Goal: Transaction & Acquisition: Purchase product/service

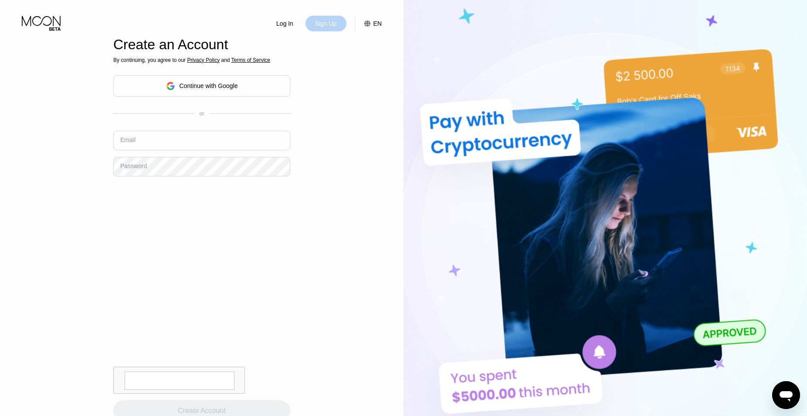
click at [332, 24] on div "Sign Up" at bounding box center [326, 23] width 24 height 9
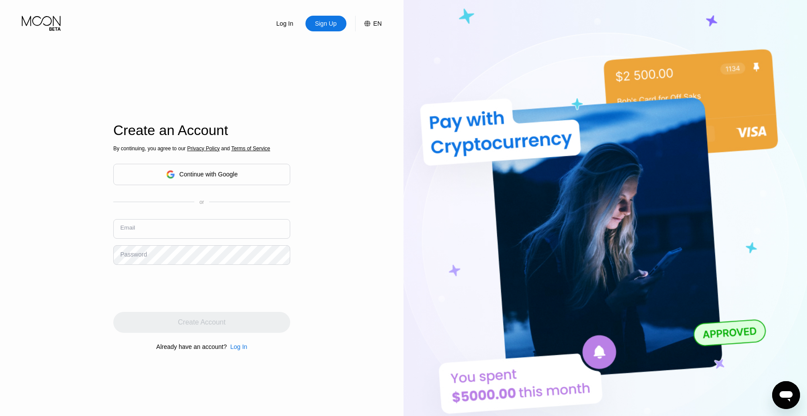
click at [165, 233] on input "text" at bounding box center [201, 229] width 177 height 20
type input "jc1078r@gmail.com"
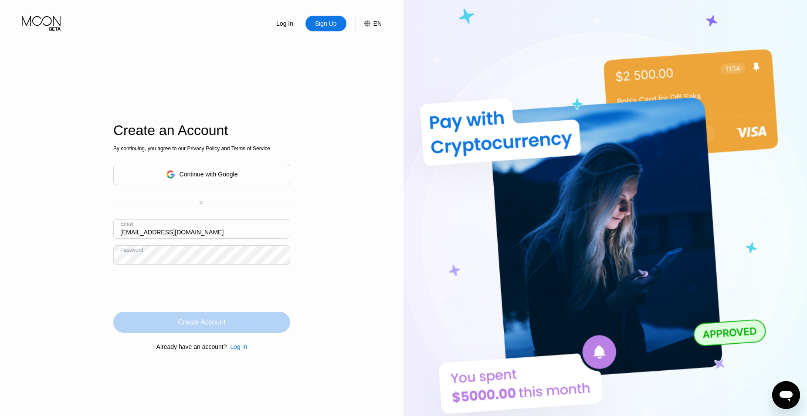
click at [180, 322] on div "Create Account" at bounding box center [201, 322] width 47 height 9
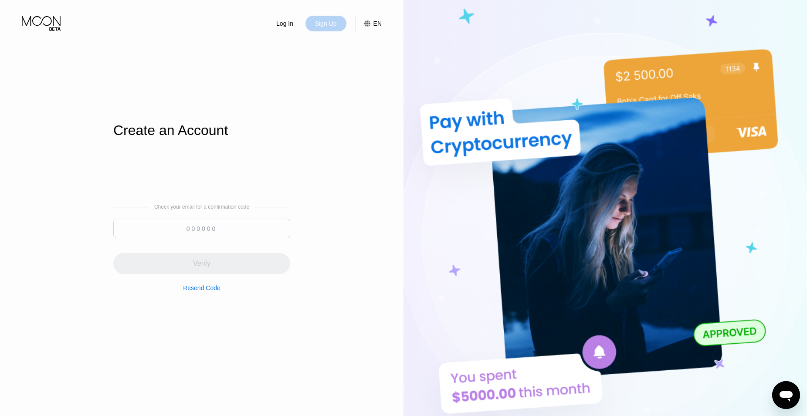
click at [338, 25] on div "Sign Up" at bounding box center [325, 24] width 41 height 16
click at [324, 26] on div "Sign Up" at bounding box center [326, 23] width 24 height 9
click at [276, 27] on div "Log In" at bounding box center [285, 24] width 41 height 16
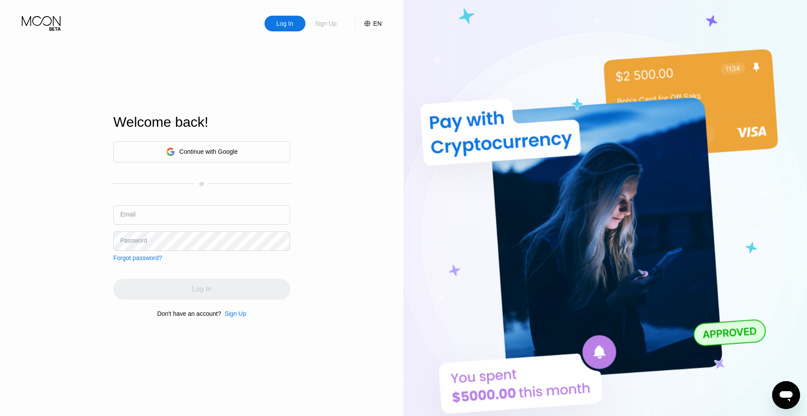
click at [329, 26] on div "Sign Up" at bounding box center [326, 23] width 24 height 9
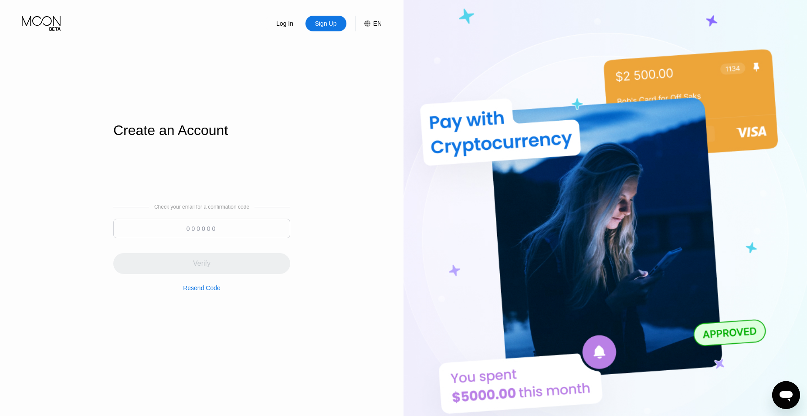
click at [195, 289] on div "Resend Code" at bounding box center [201, 288] width 37 height 7
click at [53, 29] on icon at bounding box center [54, 28] width 11 height 3
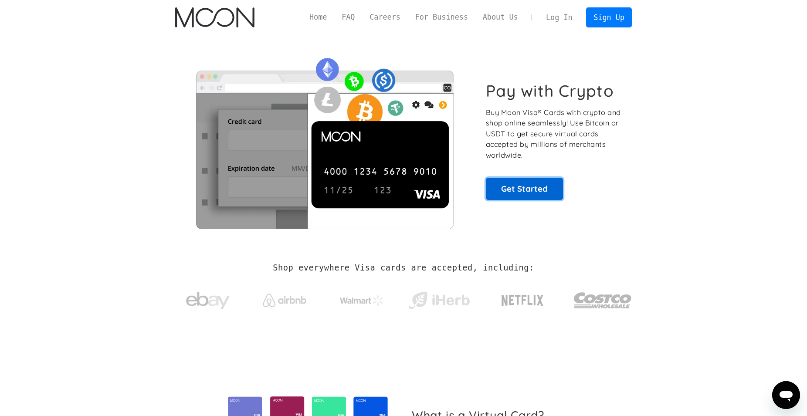
click at [517, 199] on link "Get Started" at bounding box center [524, 189] width 77 height 22
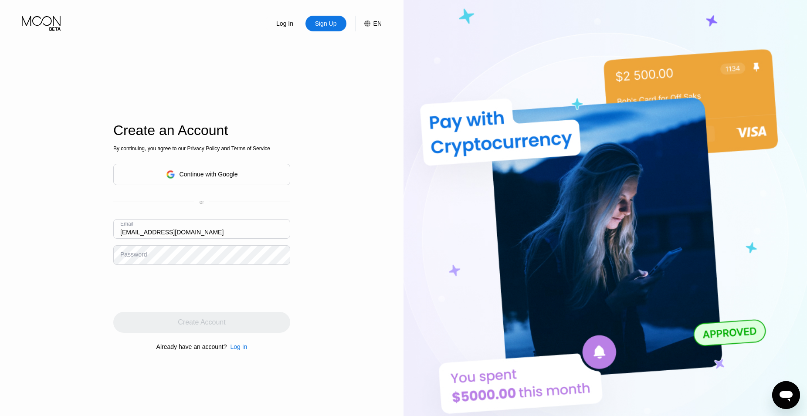
type input "[EMAIL_ADDRESS][DOMAIN_NAME]"
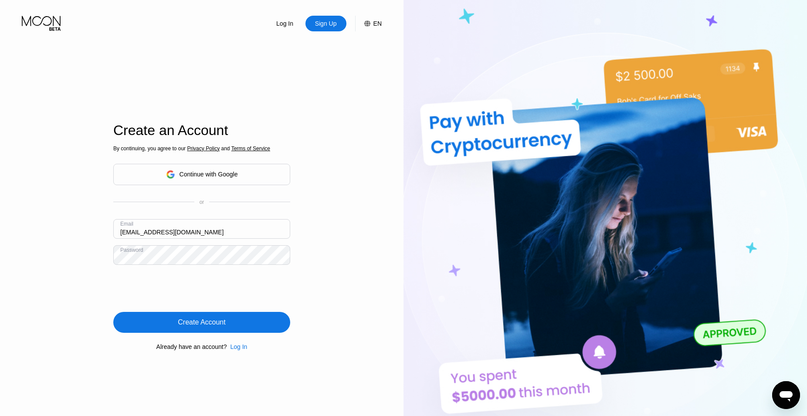
click at [181, 324] on div "Create Account" at bounding box center [201, 322] width 47 height 9
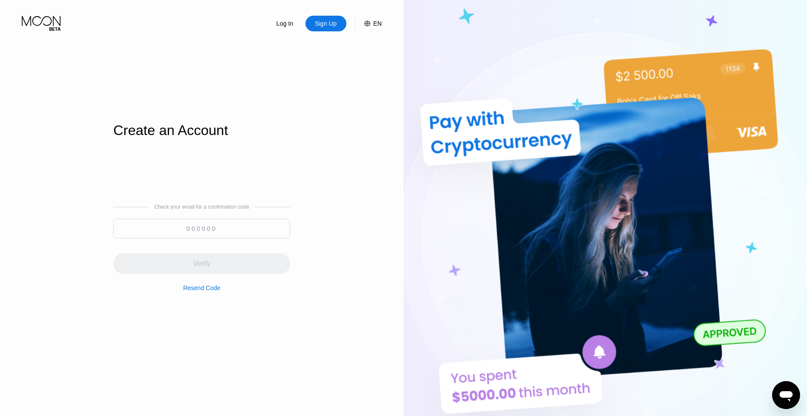
click at [198, 230] on input at bounding box center [201, 229] width 177 height 20
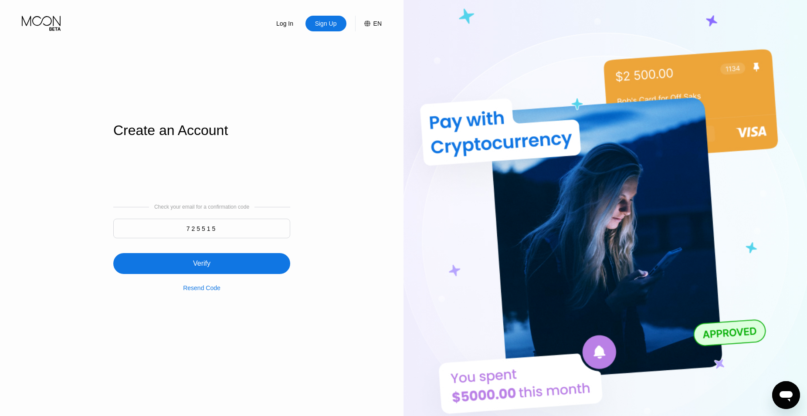
type input "725515"
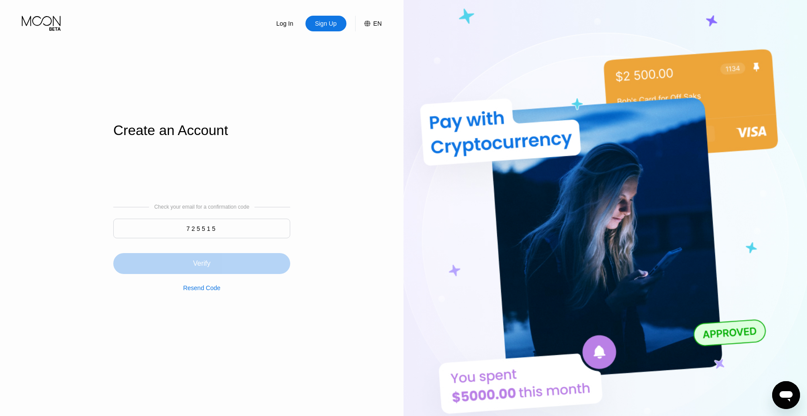
click at [201, 263] on div "Verify" at bounding box center [201, 263] width 17 height 9
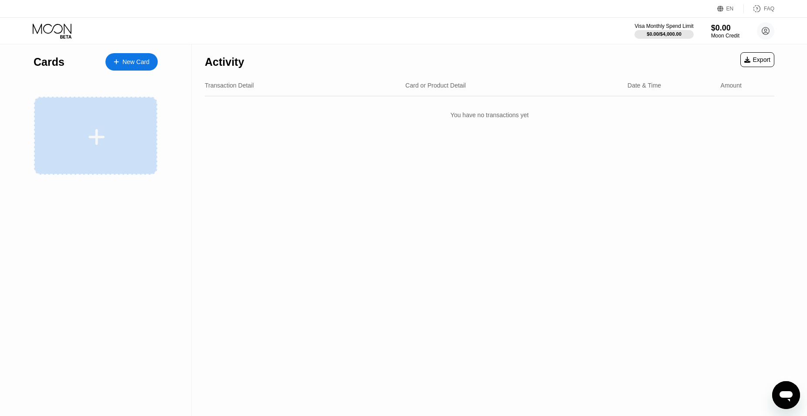
click at [111, 131] on div at bounding box center [97, 137] width 108 height 20
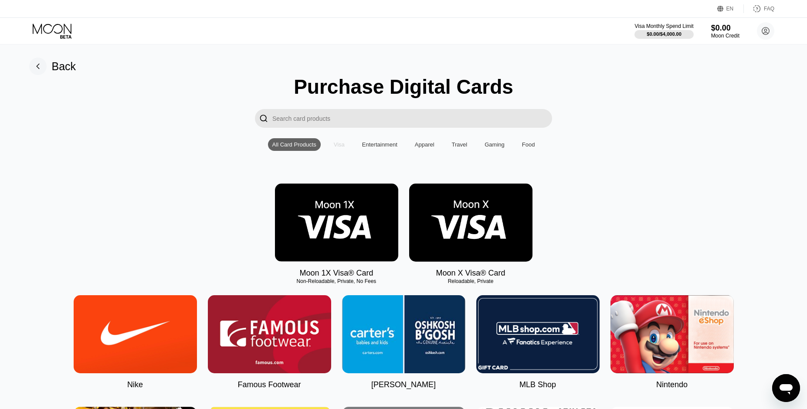
click at [339, 148] on div "Visa" at bounding box center [339, 144] width 11 height 7
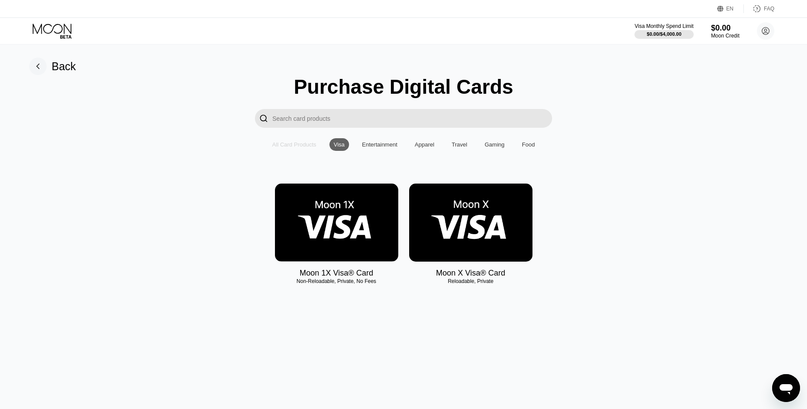
click at [314, 148] on div "All Card Products" at bounding box center [294, 144] width 44 height 7
click at [323, 121] on input "Search card products" at bounding box center [412, 118] width 280 height 19
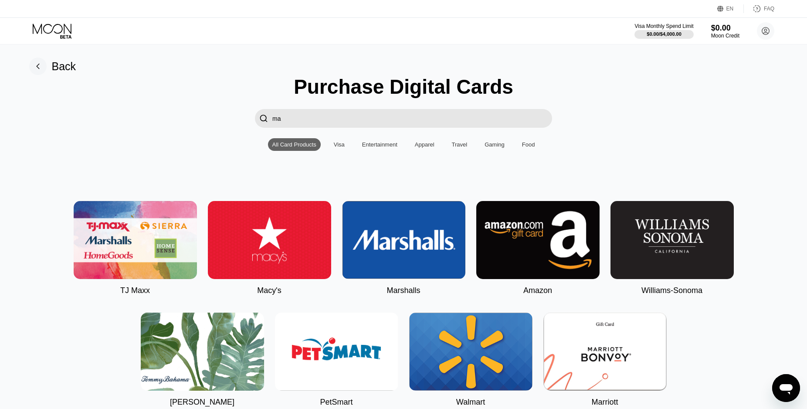
type input "mas"
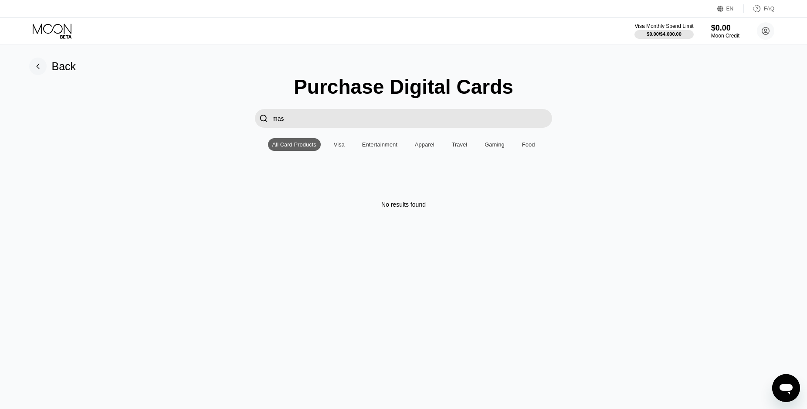
type input "mas"
click at [344, 148] on div "Visa" at bounding box center [339, 144] width 11 height 7
click at [306, 128] on input "mas" at bounding box center [412, 118] width 280 height 19
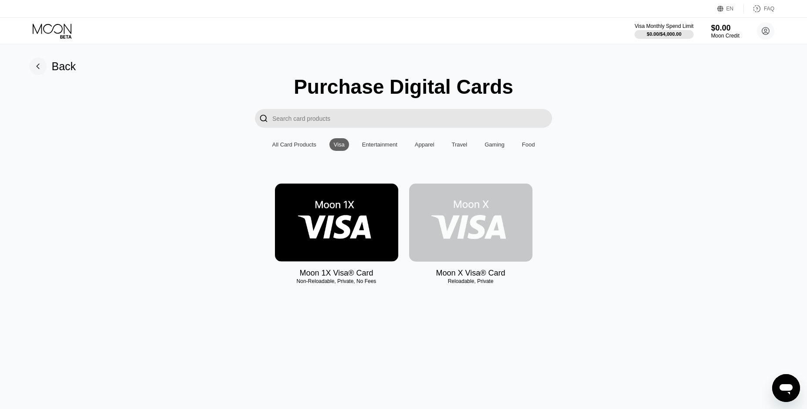
click at [469, 231] on img at bounding box center [470, 222] width 123 height 78
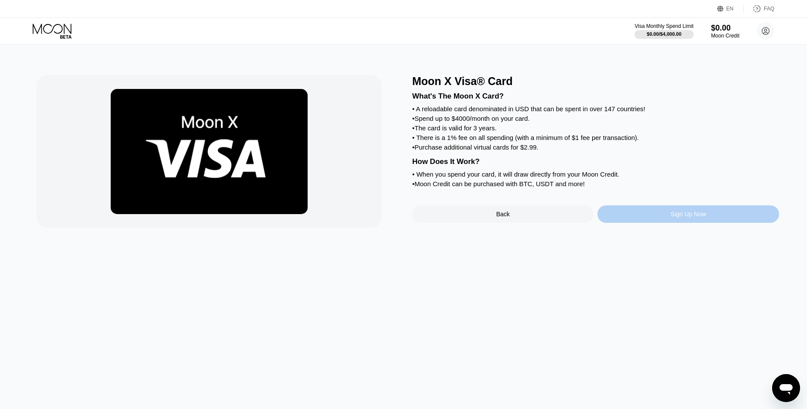
click at [683, 217] on div "Sign Up Now" at bounding box center [689, 213] width 36 height 7
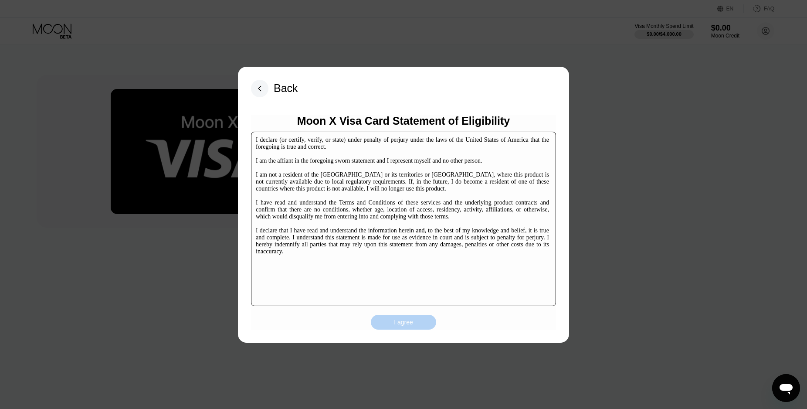
click at [421, 324] on div "I agree" at bounding box center [403, 322] width 65 height 15
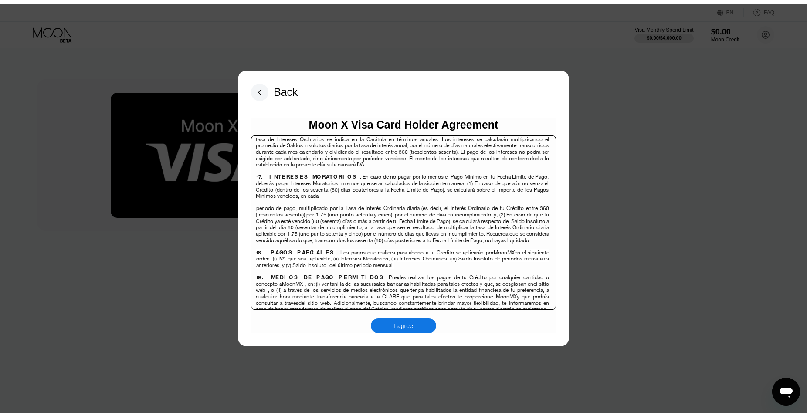
scroll to position [3022, 0]
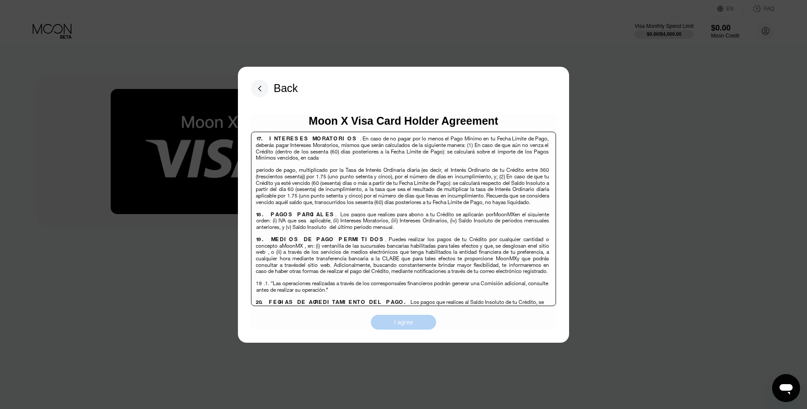
click at [398, 322] on div "I agree" at bounding box center [403, 322] width 19 height 8
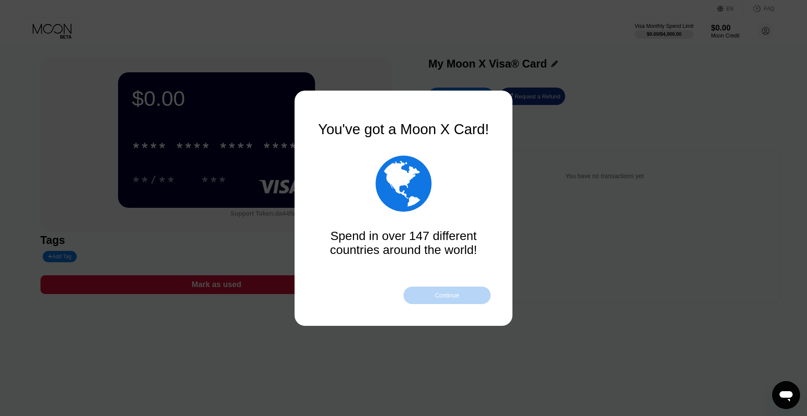
click at [431, 297] on div "Continue" at bounding box center [447, 295] width 87 height 17
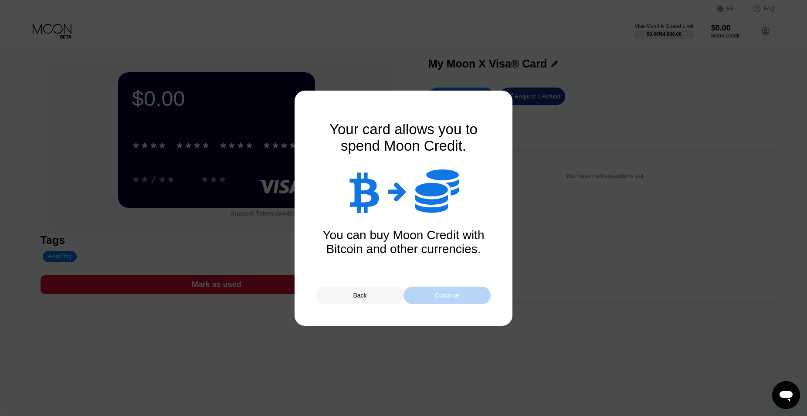
click at [431, 297] on div "Continue" at bounding box center [447, 295] width 87 height 17
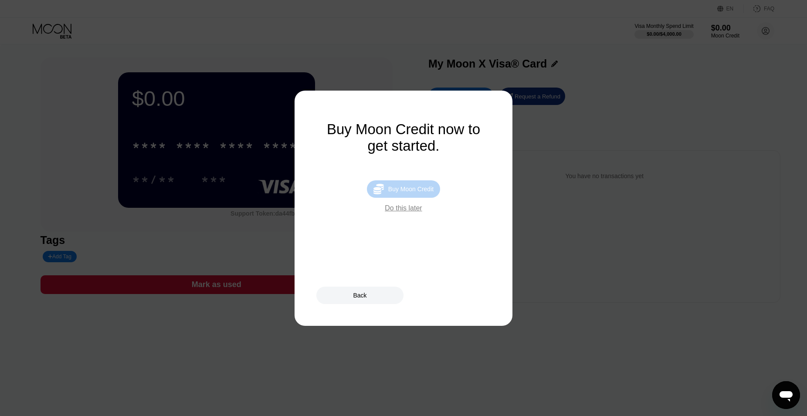
click at [427, 193] on div "Buy Moon Credit" at bounding box center [410, 189] width 45 height 7
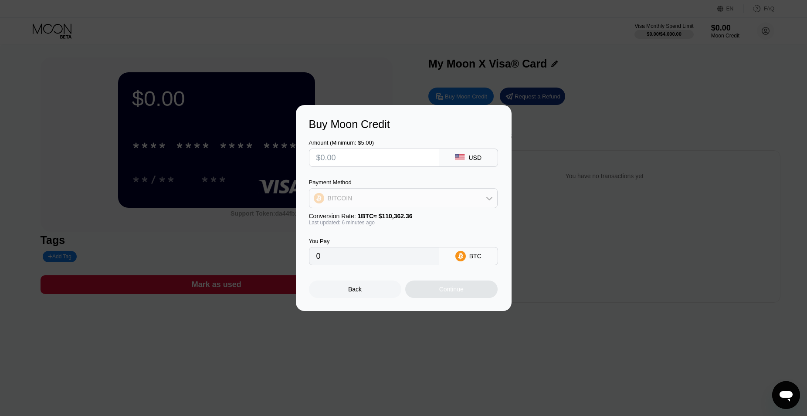
click at [487, 200] on icon at bounding box center [489, 198] width 7 height 7
click at [487, 200] on icon at bounding box center [489, 197] width 6 height 3
click at [383, 159] on input "text" at bounding box center [373, 157] width 115 height 17
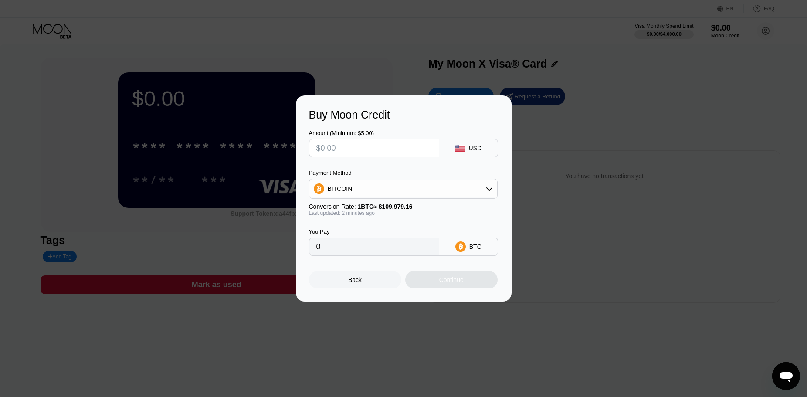
click at [411, 144] on div "Amount (Minimum: $5.00) USD" at bounding box center [404, 139] width 190 height 36
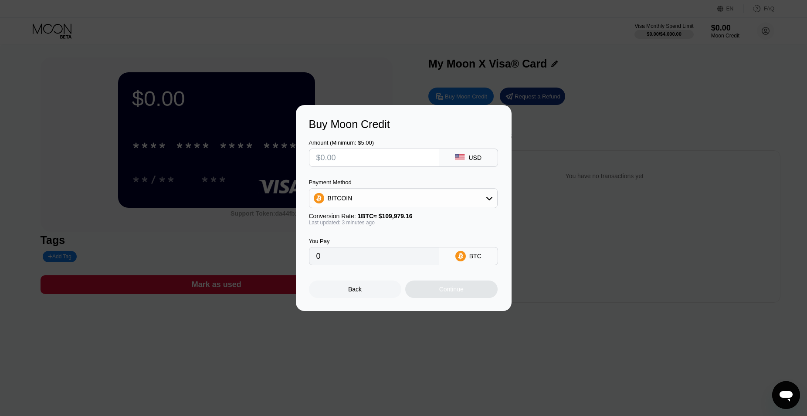
click at [388, 158] on input "text" at bounding box center [373, 157] width 115 height 17
type input "$2"
type input "0.00001819"
type input "$20"
type input "0.00018186"
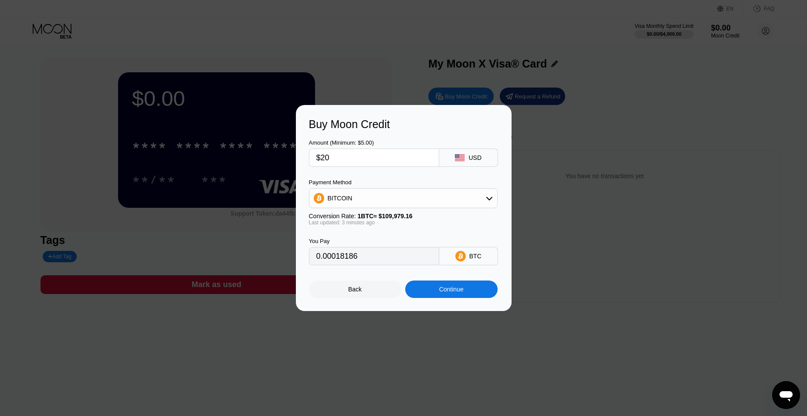
type input "$2"
type input "0.00001819"
type input "$22"
type input "0.00020009"
click at [339, 158] on input "$22" at bounding box center [373, 157] width 115 height 17
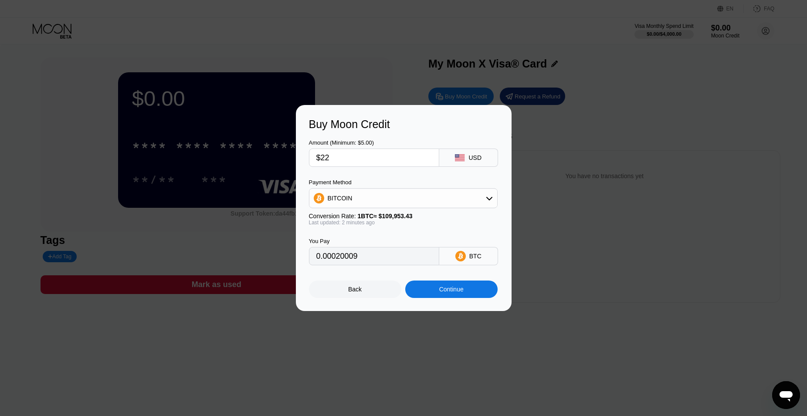
click at [339, 158] on input "$22" at bounding box center [373, 157] width 115 height 17
type input "$34"
type input "0.00030923"
type input "$3"
type input "0.00002729"
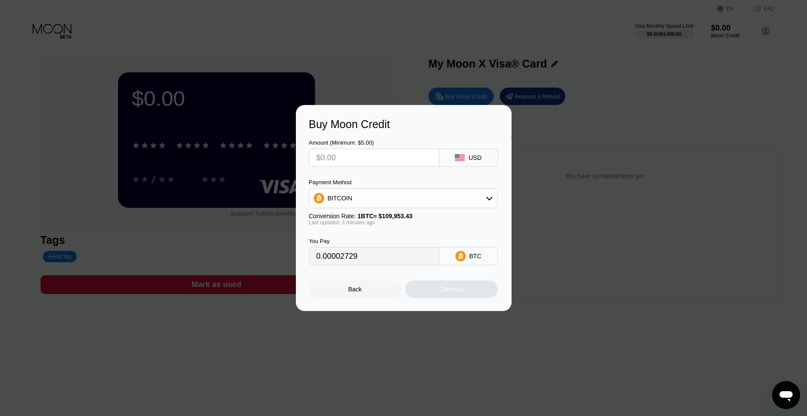
type input "0"
type input "$6"
type input "0.00005457"
type input "0"
type input "$6"
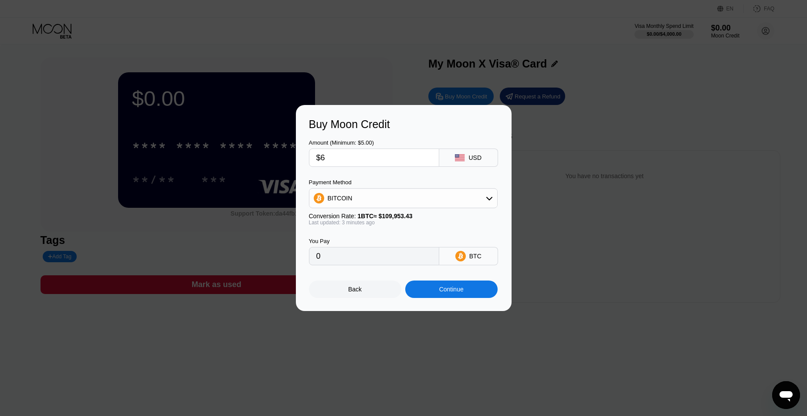
type input "0.00005457"
type input "$60"
type input "0.00054569"
type input "$6"
type input "0"
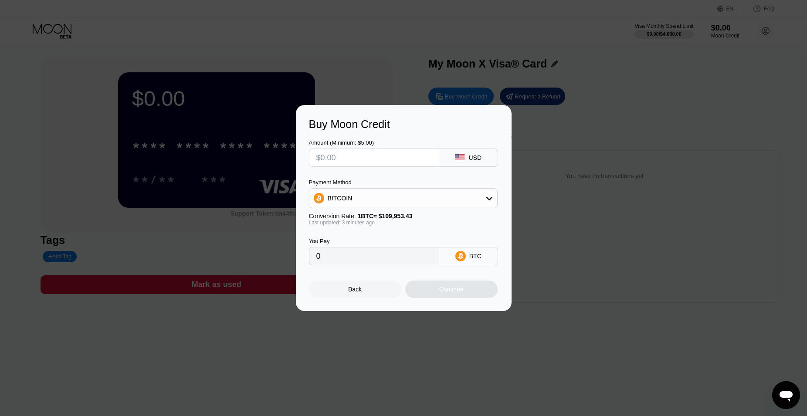
type input "$7"
type input "0.00006367"
type input "0.00068154"
type input "$75"
click at [437, 296] on div "Continue" at bounding box center [451, 289] width 92 height 17
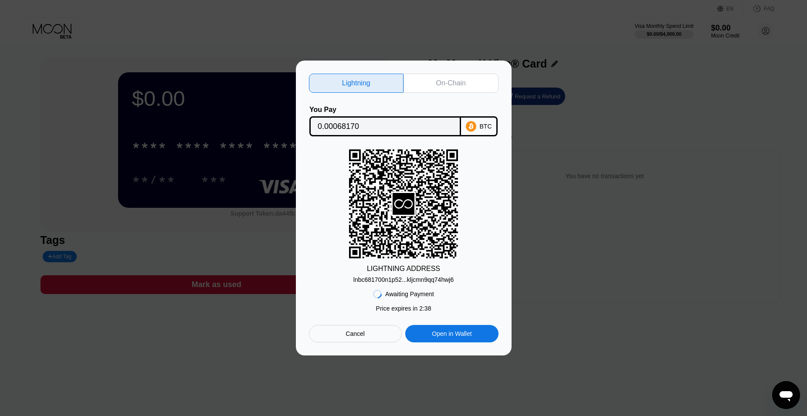
click at [480, 125] on div "BTC" at bounding box center [479, 126] width 37 height 20
click at [470, 78] on div "On-Chain" at bounding box center [451, 83] width 95 height 19
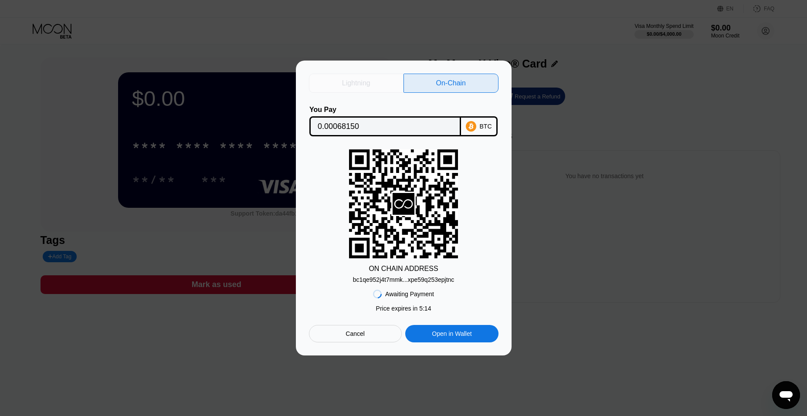
click at [376, 76] on div "Lightning" at bounding box center [356, 83] width 95 height 19
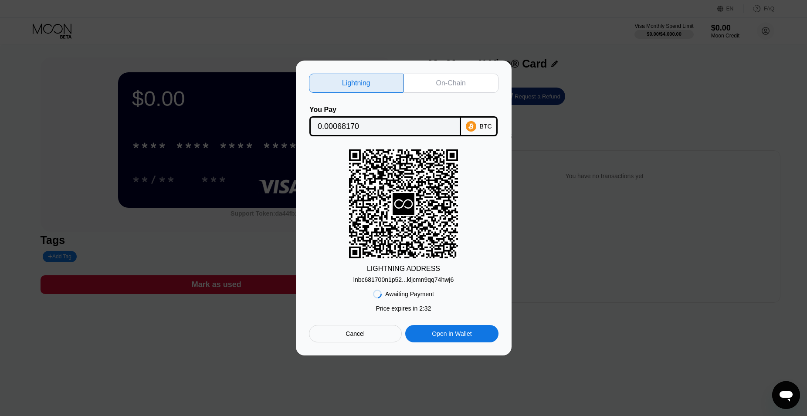
type input "0.00068170"
click at [483, 126] on div "BTC" at bounding box center [486, 126] width 12 height 7
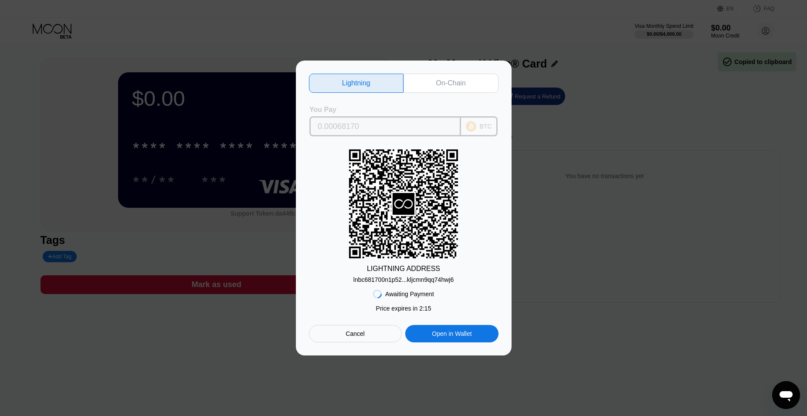
click at [483, 126] on div "BTC" at bounding box center [486, 126] width 12 height 7
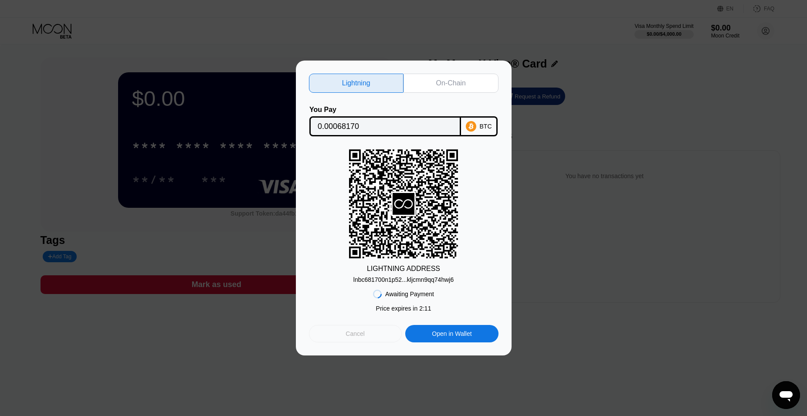
click at [364, 337] on div "Cancel" at bounding box center [355, 333] width 93 height 17
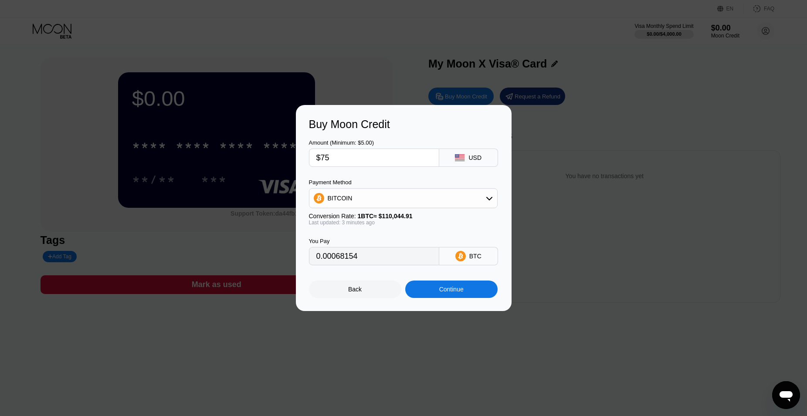
click at [477, 259] on div "BTC" at bounding box center [475, 256] width 12 height 7
click at [468, 263] on div "BTC" at bounding box center [468, 256] width 59 height 18
click at [476, 203] on div "BITCOIN" at bounding box center [403, 198] width 188 height 17
click at [450, 240] on div "USDT on TRON" at bounding box center [408, 241] width 164 height 7
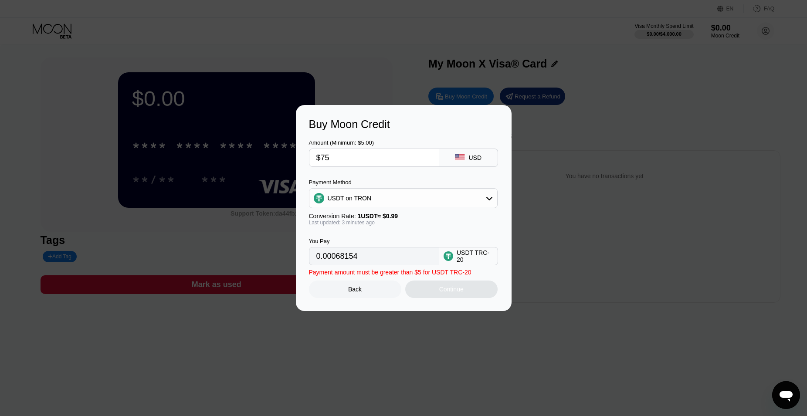
type input "75.76"
click at [457, 290] on div "Continue" at bounding box center [451, 289] width 24 height 7
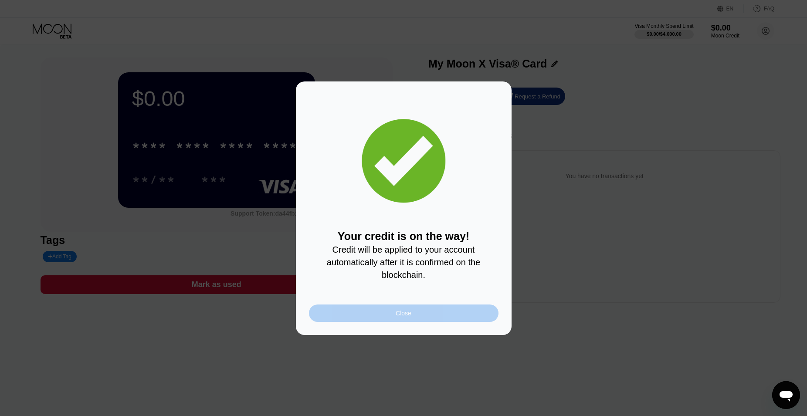
click at [429, 314] on div "Close" at bounding box center [404, 313] width 190 height 17
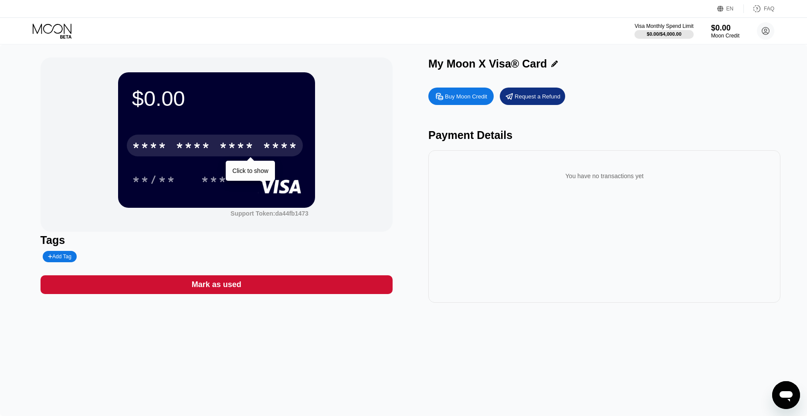
click at [249, 153] on div "* * * *" at bounding box center [236, 147] width 35 height 14
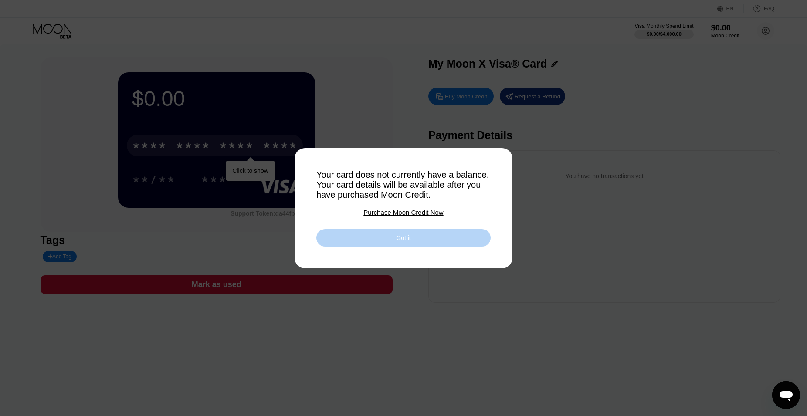
click at [402, 242] on div "Got it" at bounding box center [403, 238] width 14 height 8
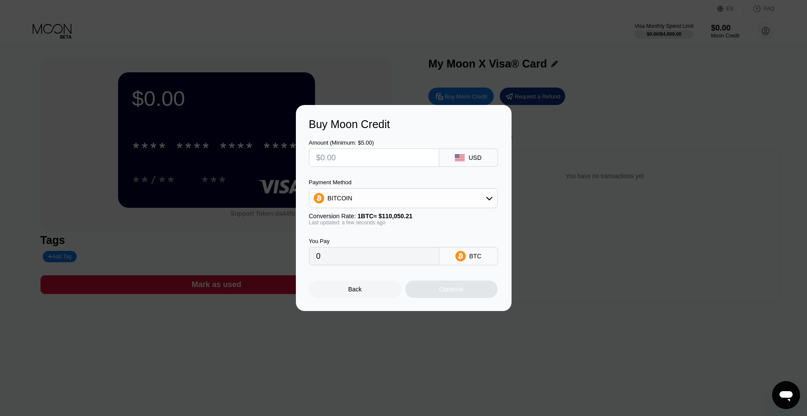
click at [374, 67] on div at bounding box center [407, 208] width 814 height 416
click at [344, 292] on div "Back" at bounding box center [355, 289] width 92 height 17
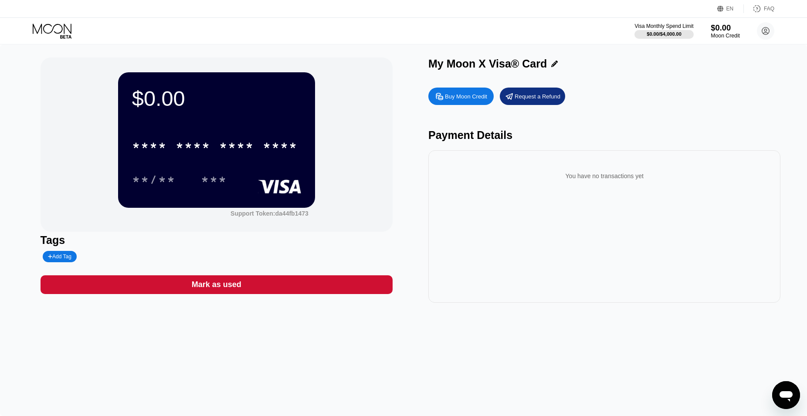
click at [720, 30] on div "$0.00" at bounding box center [725, 27] width 29 height 9
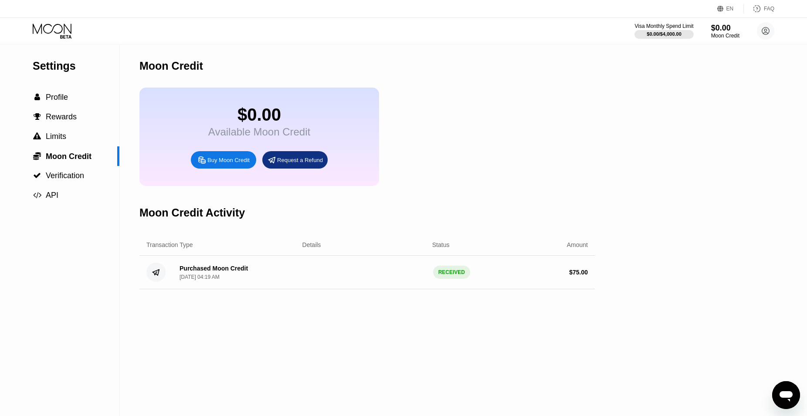
click at [456, 279] on div "RECEIVED" at bounding box center [451, 272] width 37 height 13
click at [81, 177] on span "Verification" at bounding box center [65, 175] width 38 height 9
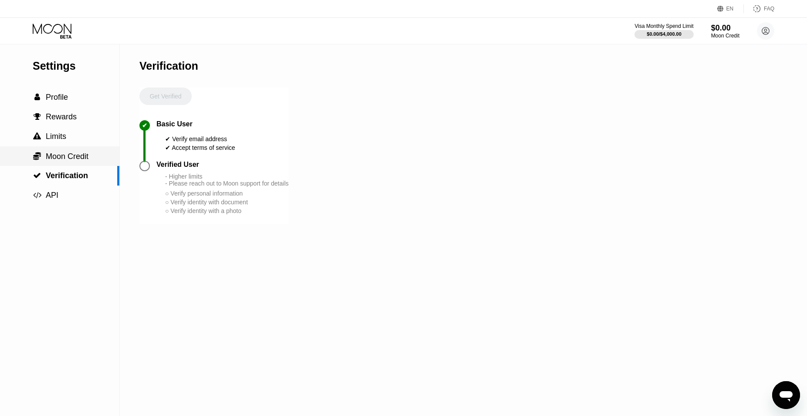
click at [71, 161] on span "Moon Credit" at bounding box center [67, 156] width 43 height 9
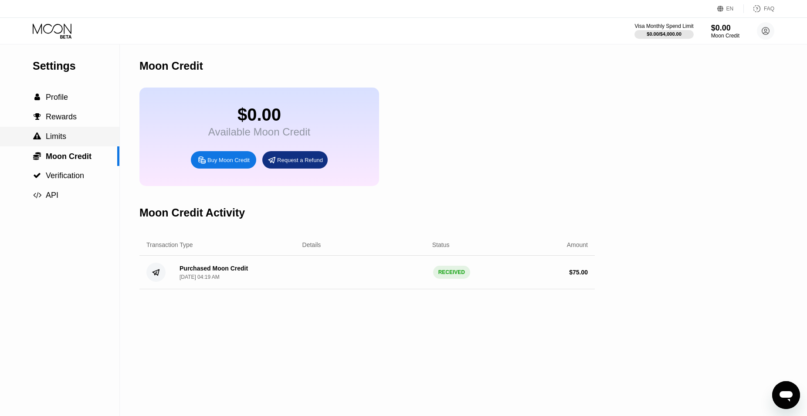
click at [69, 140] on div " Limits" at bounding box center [59, 136] width 119 height 9
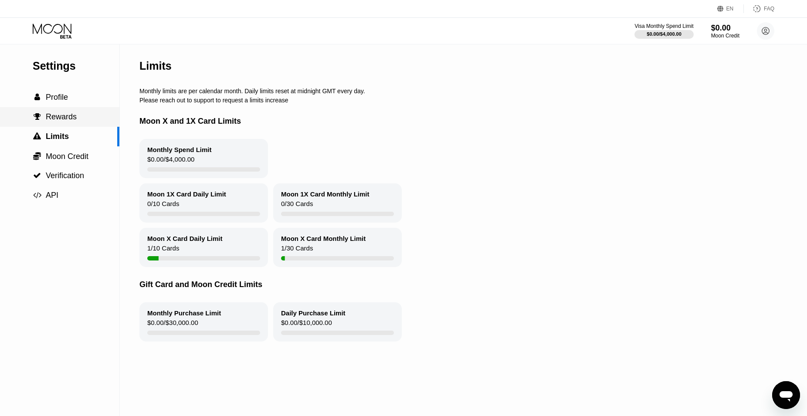
click at [87, 119] on div " Rewards" at bounding box center [59, 116] width 119 height 9
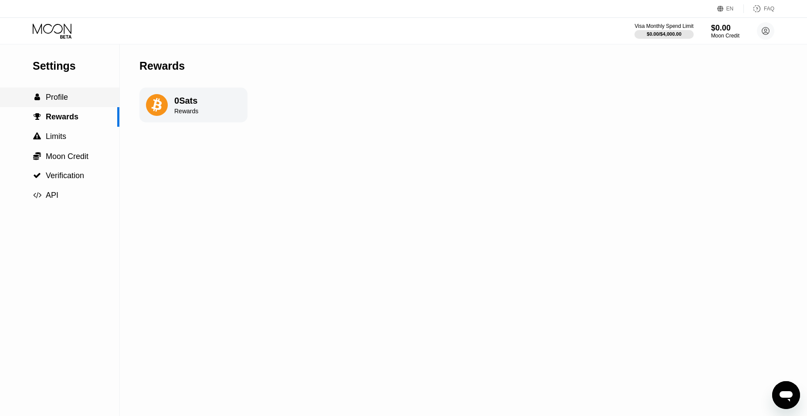
click at [101, 98] on div " Profile" at bounding box center [59, 97] width 119 height 9
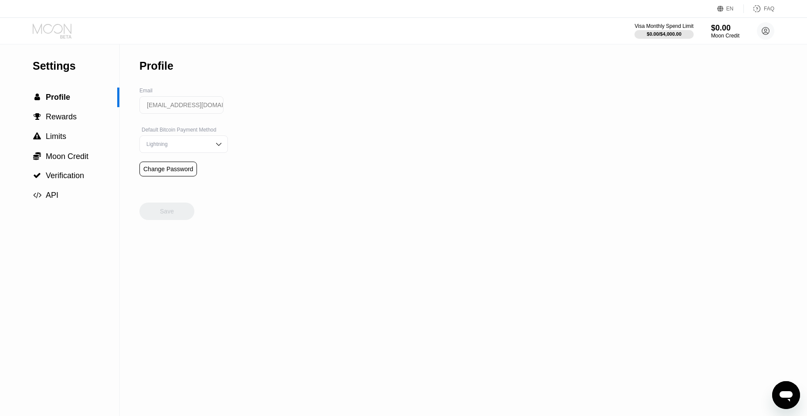
click at [59, 34] on icon at bounding box center [53, 31] width 41 height 15
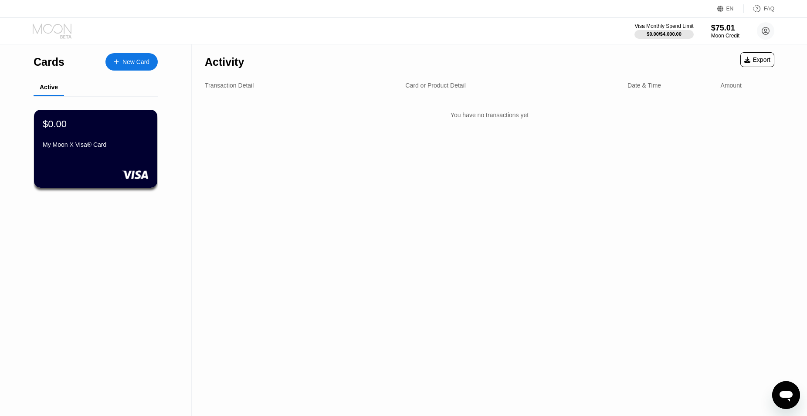
click at [59, 34] on icon at bounding box center [53, 31] width 41 height 15
click at [93, 147] on div "My Moon X Visa® Card" at bounding box center [95, 144] width 107 height 7
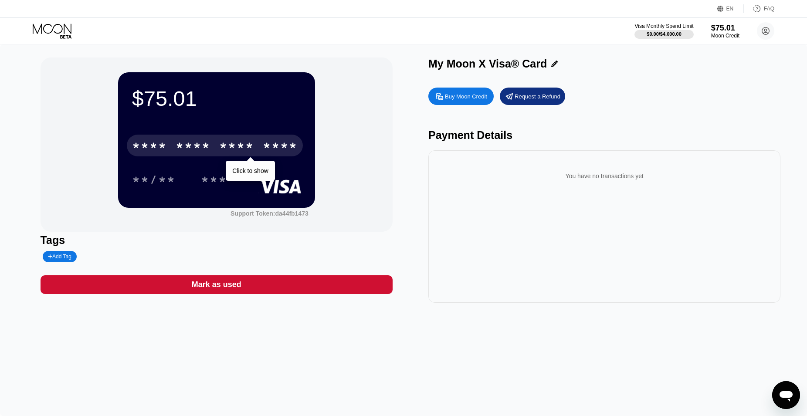
click at [267, 156] on div "* * * * * * * * * * * * ****" at bounding box center [215, 146] width 176 height 22
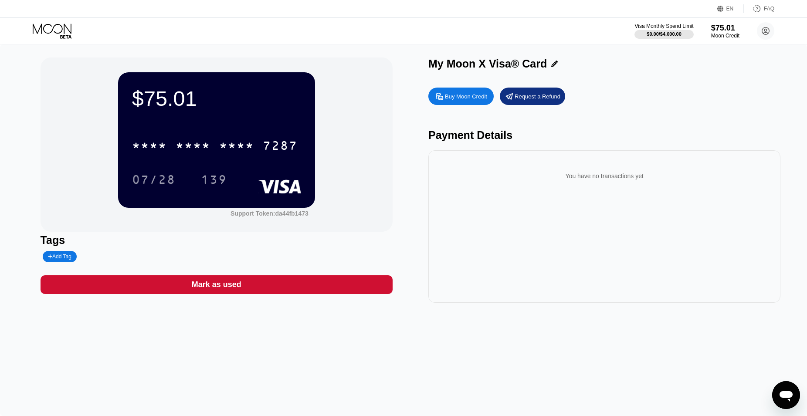
click at [247, 118] on div "$75.01 * * * * * * * * * * * * 7287 07/28 139" at bounding box center [216, 139] width 197 height 135
click at [234, 148] on div "* * * *" at bounding box center [236, 147] width 35 height 14
click at [223, 101] on div "$75.01" at bounding box center [216, 98] width 169 height 24
click at [207, 182] on div "139" at bounding box center [214, 181] width 26 height 14
